Goal: Navigation & Orientation: Find specific page/section

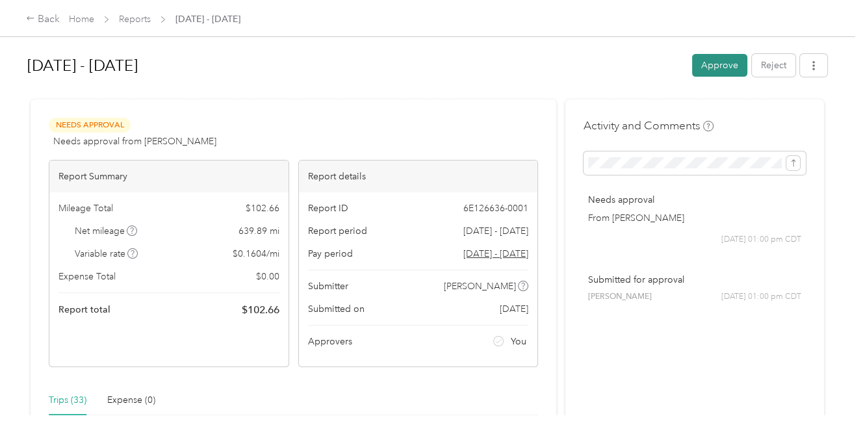
click at [712, 67] on button "Approve" at bounding box center [719, 65] width 55 height 23
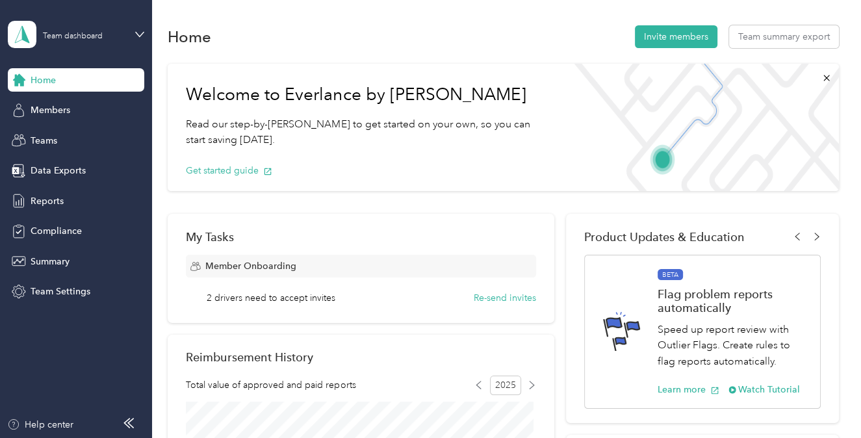
click at [48, 80] on span "Home" at bounding box center [43, 80] width 25 height 14
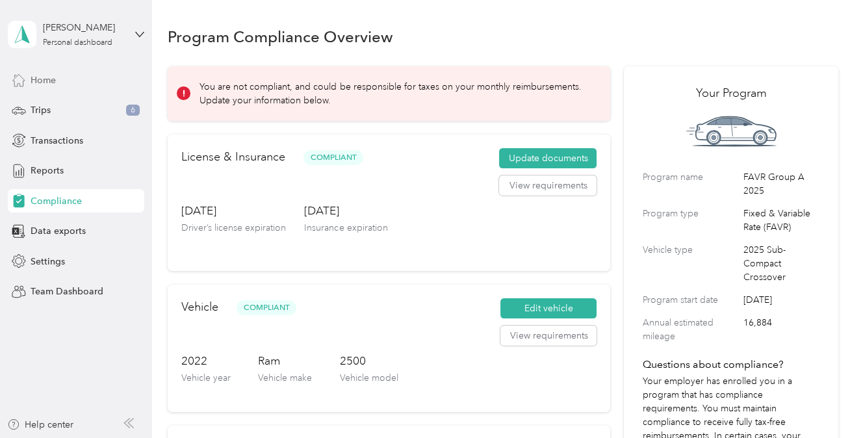
click at [44, 80] on span "Home" at bounding box center [43, 80] width 25 height 14
